Goal: Submit feedback/report problem

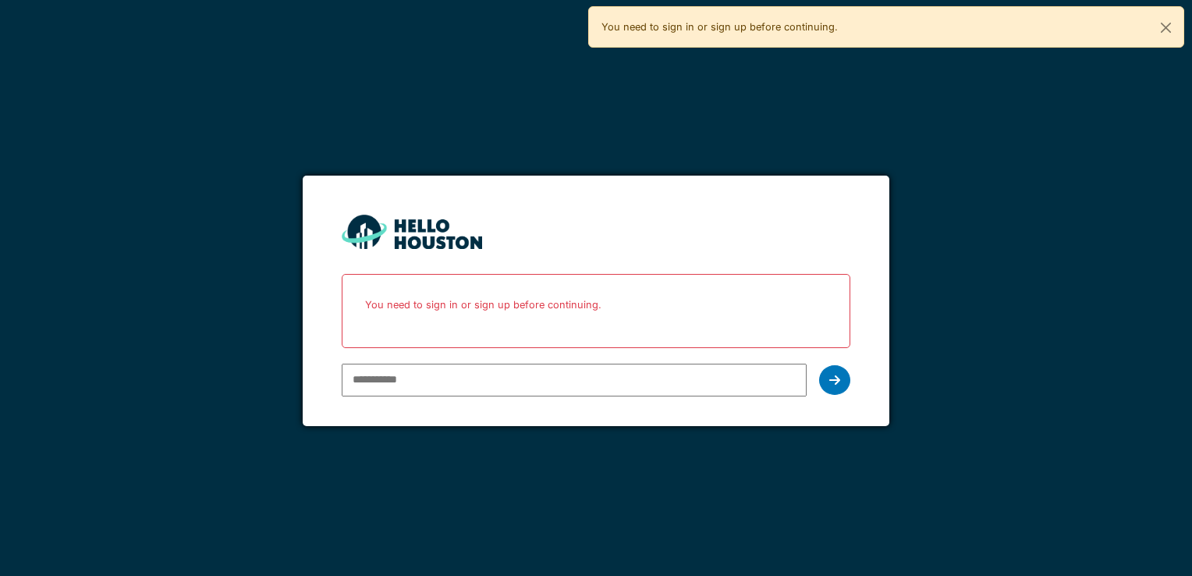
click at [635, 381] on input "email" at bounding box center [574, 379] width 464 height 33
type input "**********"
click at [844, 376] on div at bounding box center [834, 380] width 31 height 30
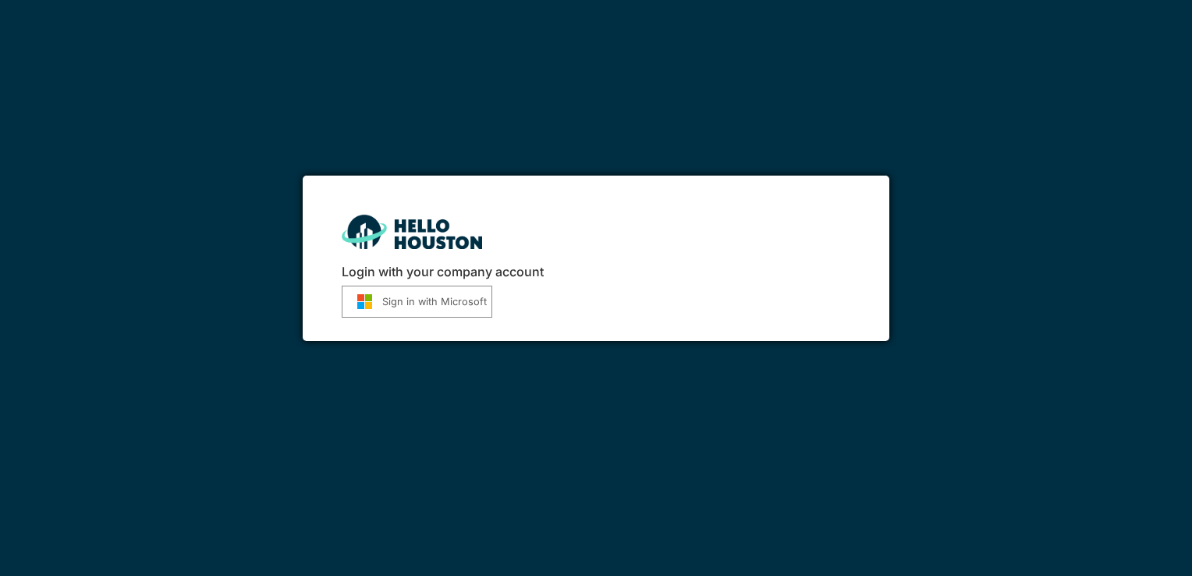
click at [442, 303] on button "Sign in with Microsoft" at bounding box center [417, 301] width 151 height 32
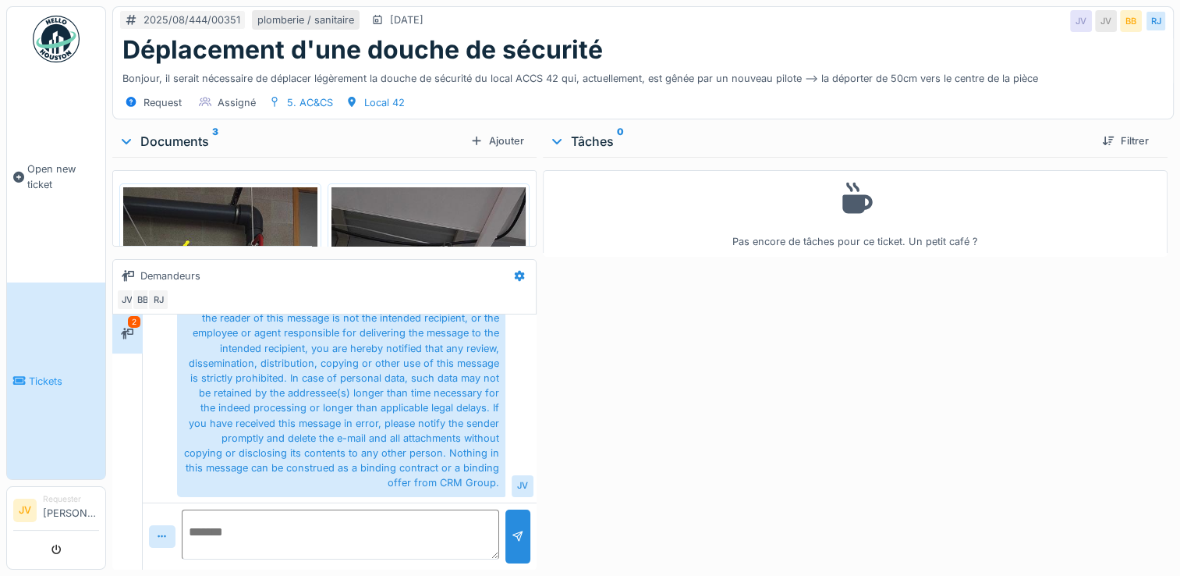
scroll to position [12, 0]
click at [250, 210] on img at bounding box center [220, 316] width 194 height 259
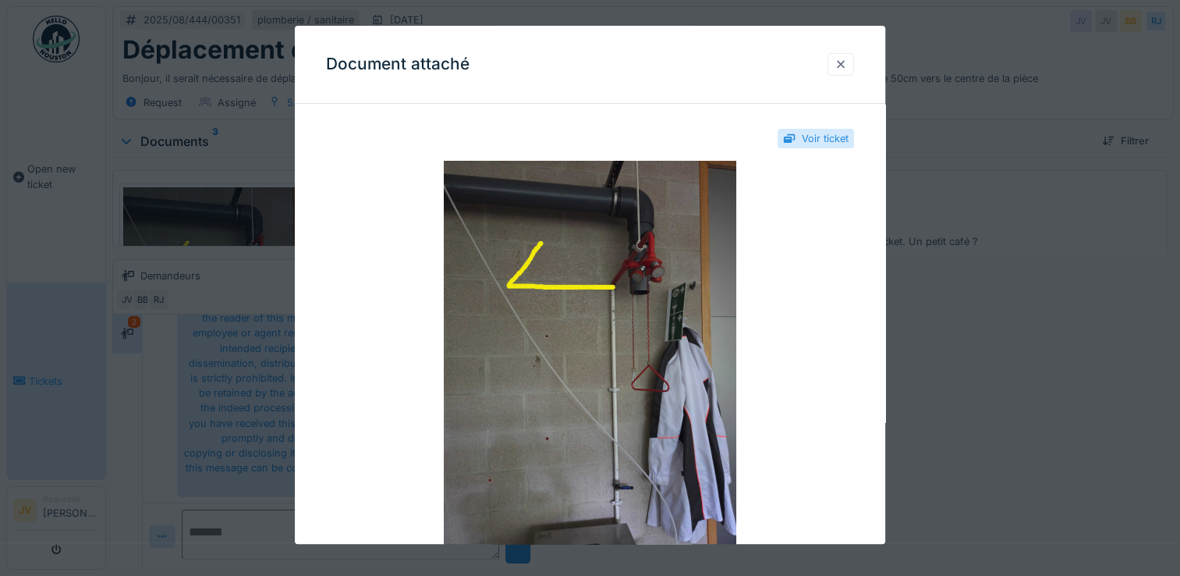
click at [842, 67] on div at bounding box center [841, 64] width 12 height 15
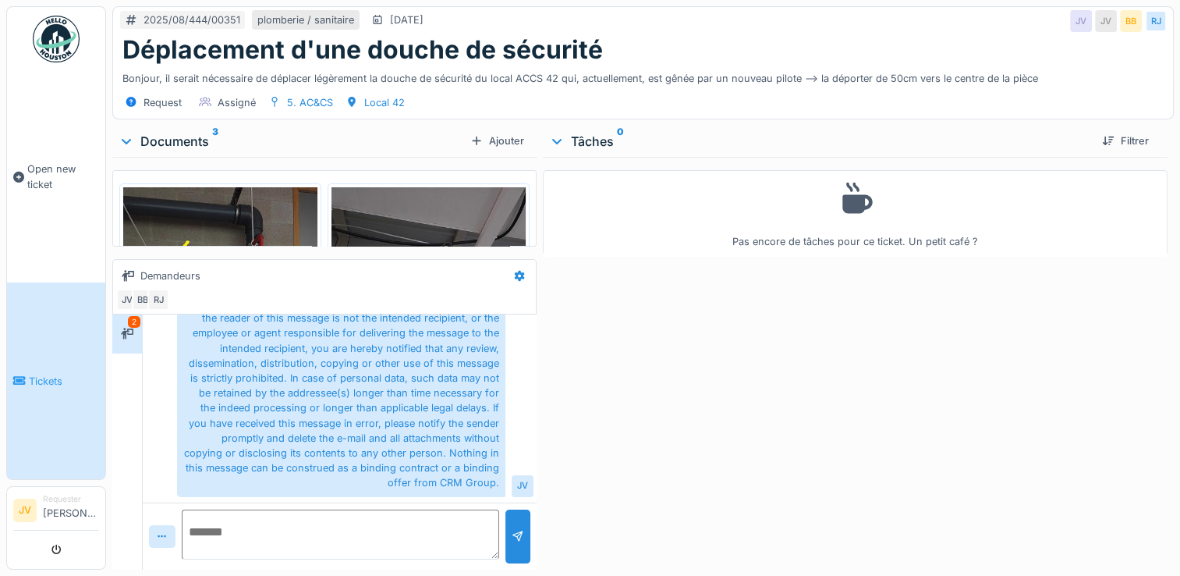
click at [455, 192] on img at bounding box center [428, 316] width 194 height 259
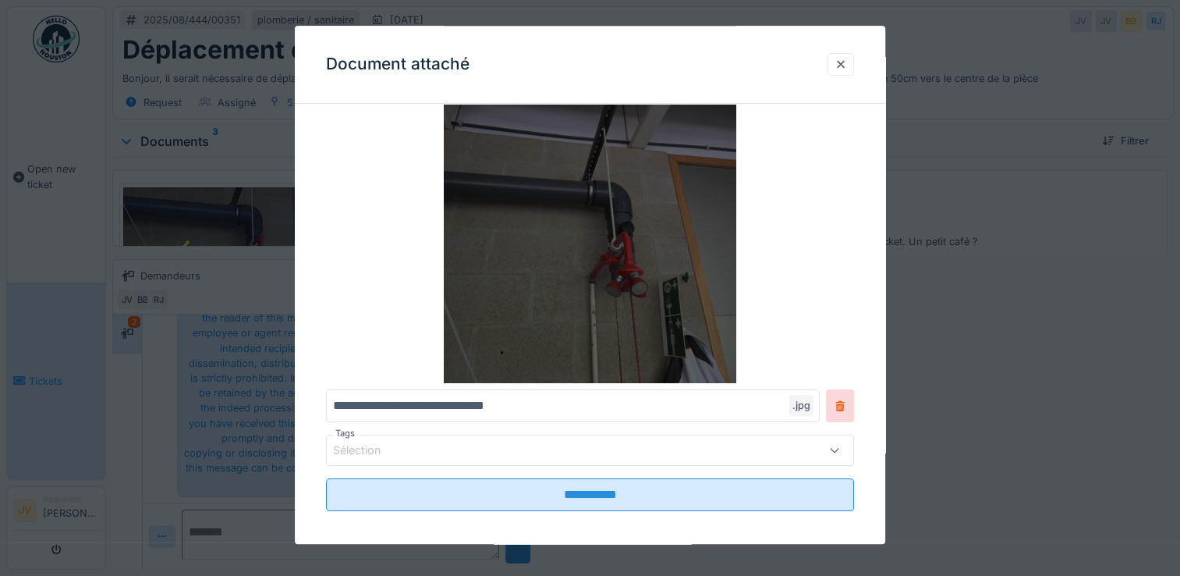
scroll to position [170, 0]
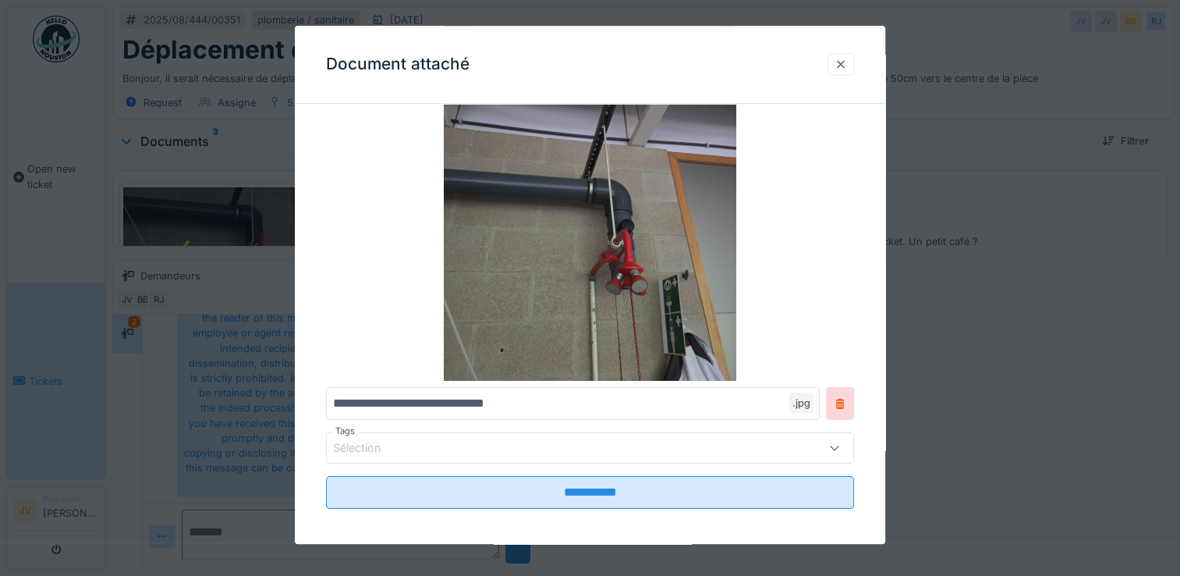
click at [844, 67] on div at bounding box center [841, 64] width 12 height 15
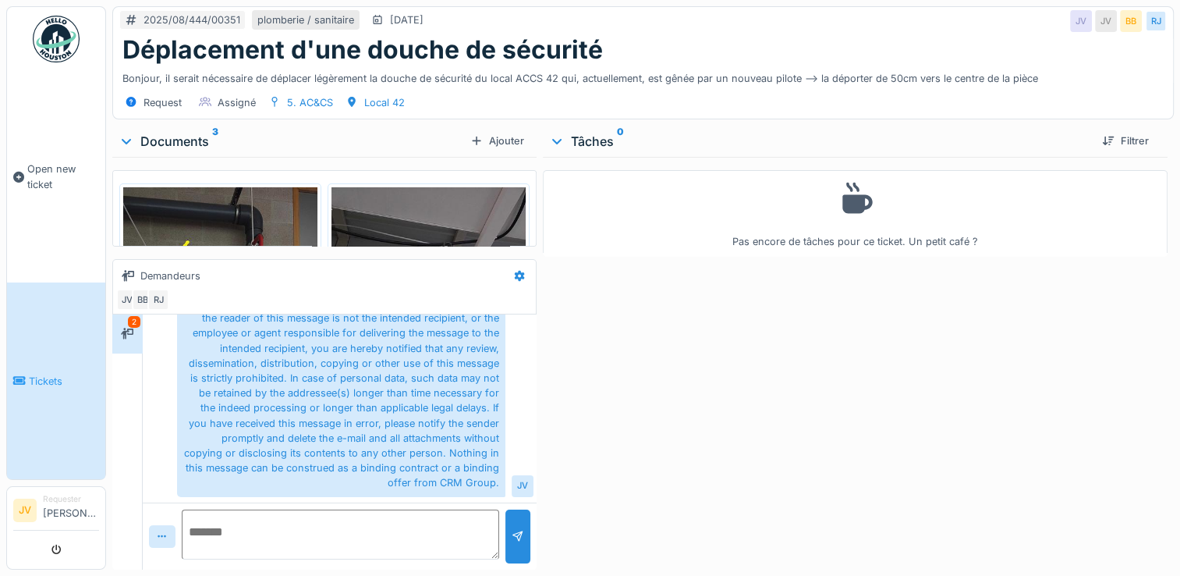
scroll to position [0, 0]
click at [369, 518] on textarea at bounding box center [340, 534] width 317 height 50
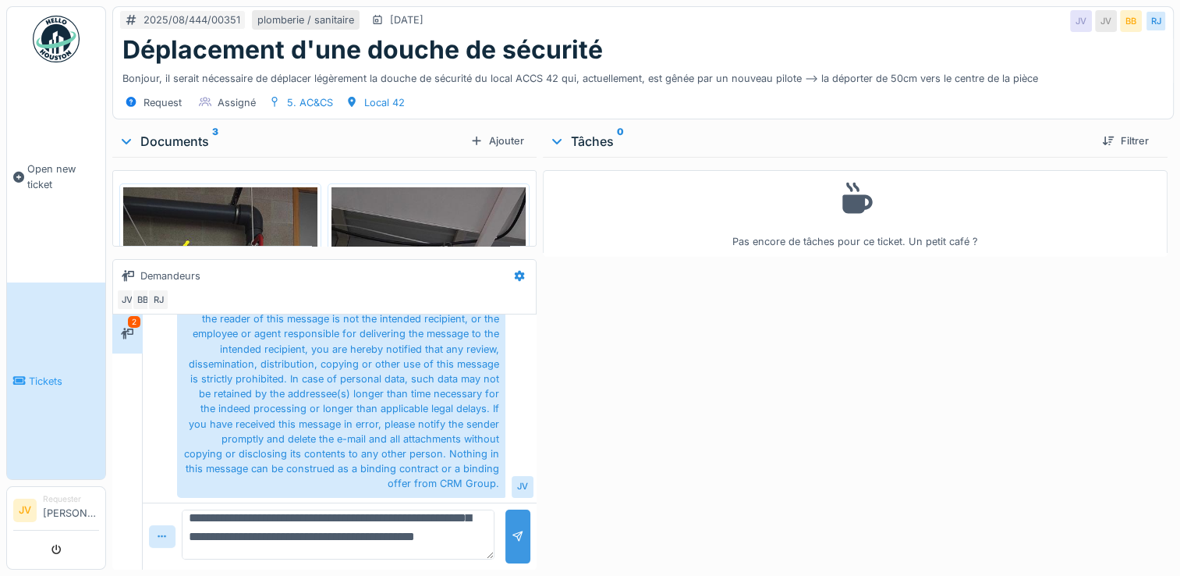
type textarea "**********"
click at [512, 529] on div at bounding box center [518, 536] width 12 height 15
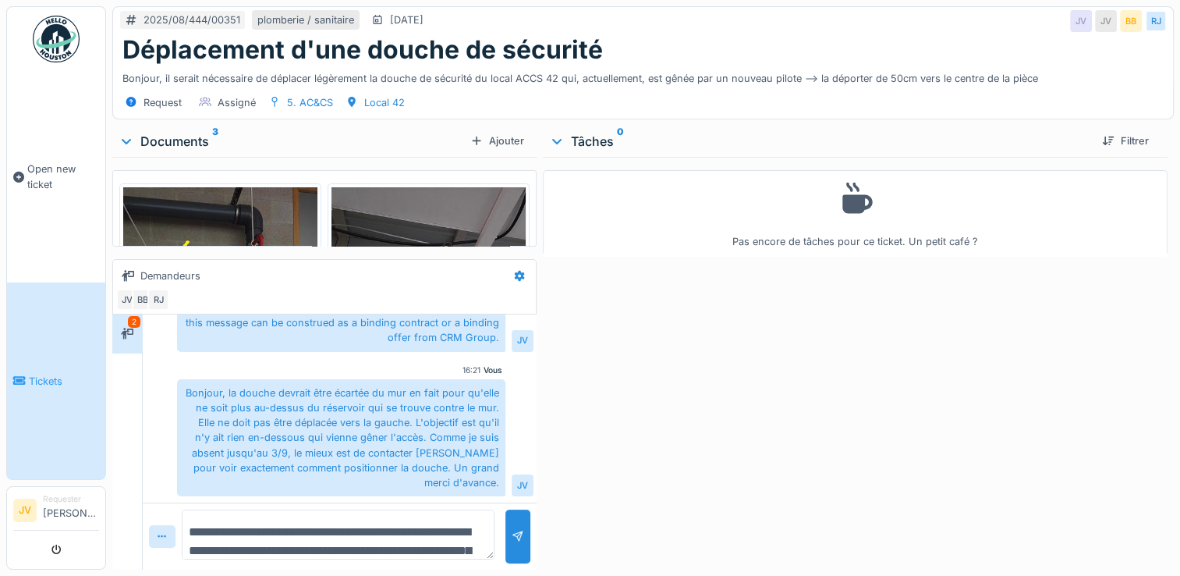
scroll to position [0, 0]
